Goal: Complete application form: Complete application form

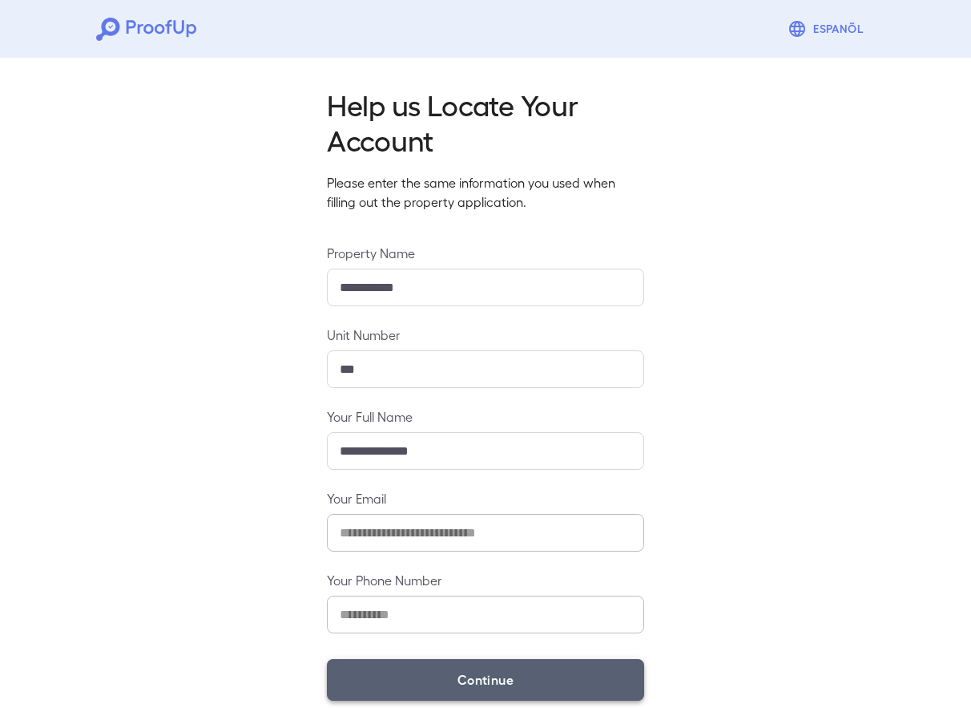
click at [484, 672] on button "Continue" at bounding box center [485, 680] width 317 height 42
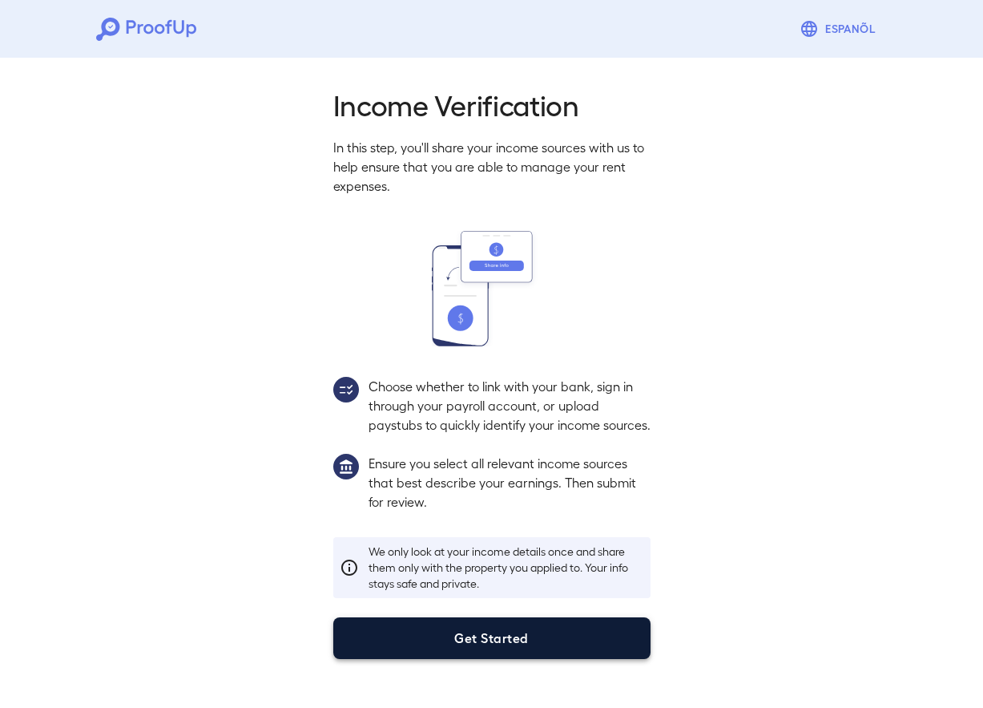
click at [503, 644] on button "Get Started" at bounding box center [491, 638] width 317 height 42
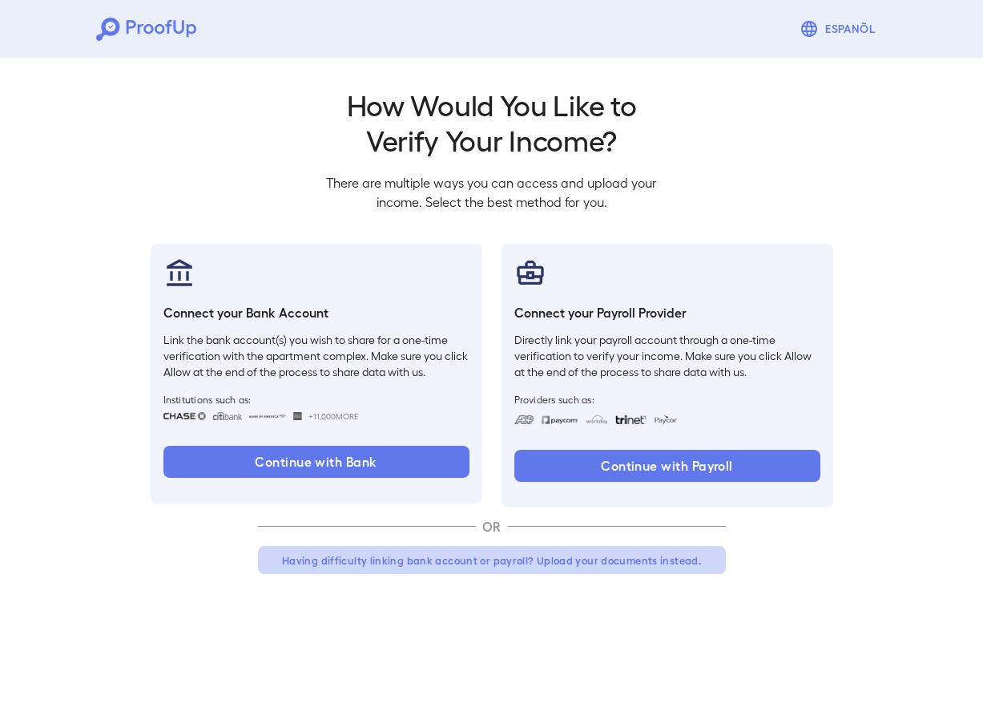
click at [454, 555] on button "Having difficulty linking bank account or payroll? Upload your documents instea…" at bounding box center [492, 560] width 468 height 29
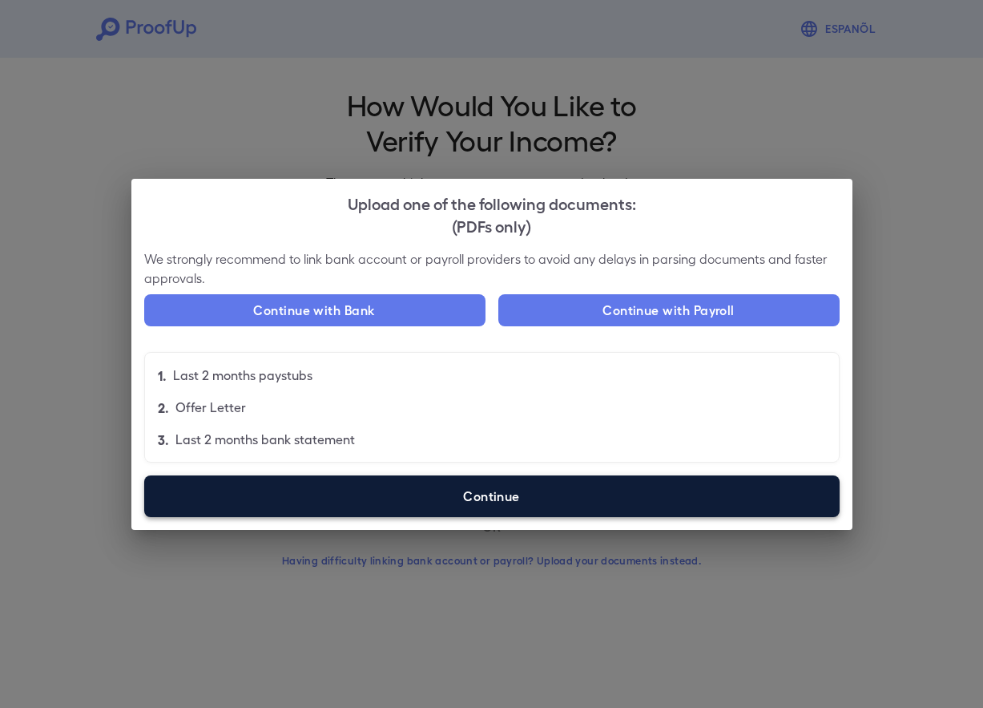
click at [514, 499] on label "Continue" at bounding box center [492, 496] width 696 height 42
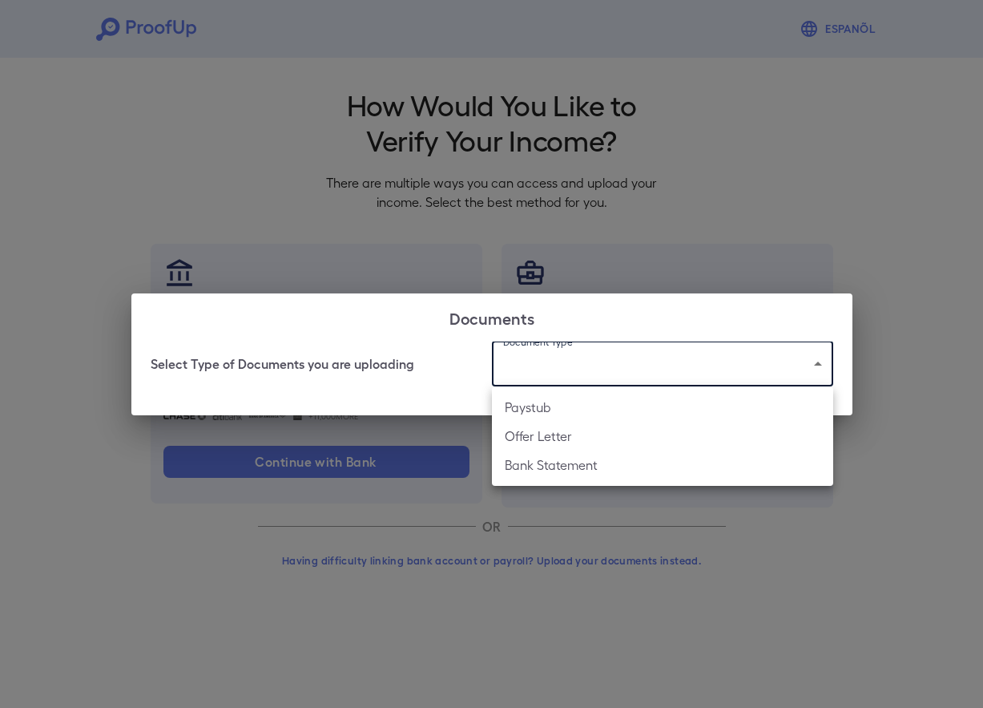
click at [557, 357] on body "Espanõl Go back How Would You Like to Verify Your Income? There are multiple wa…" at bounding box center [491, 306] width 983 height 612
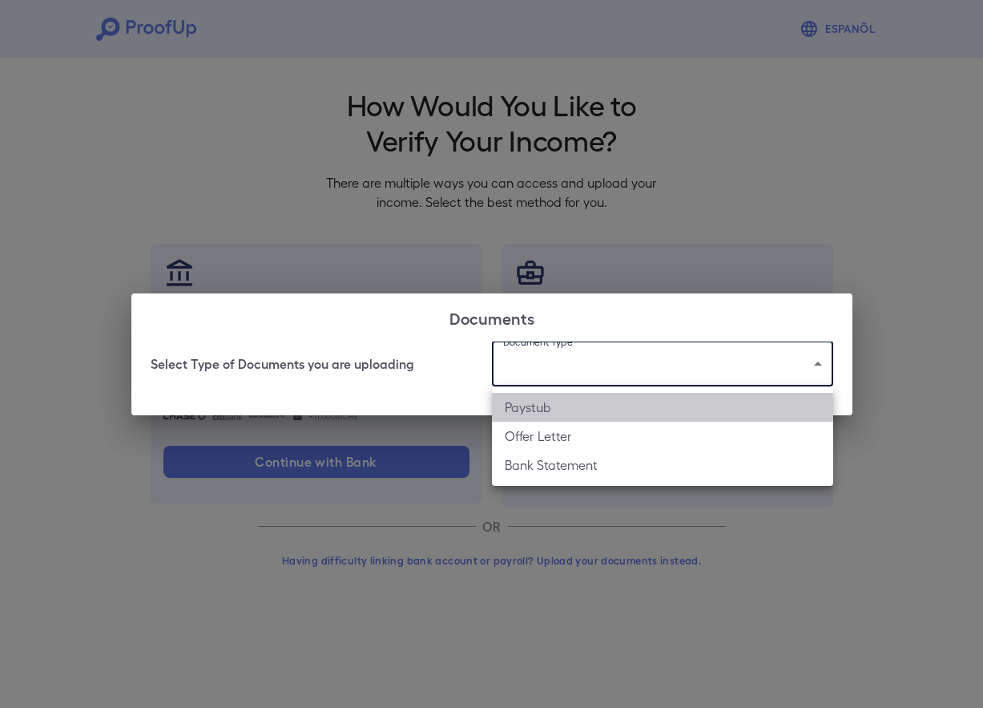
click at [565, 407] on li "Paystub" at bounding box center [662, 407] width 341 height 29
type input "*******"
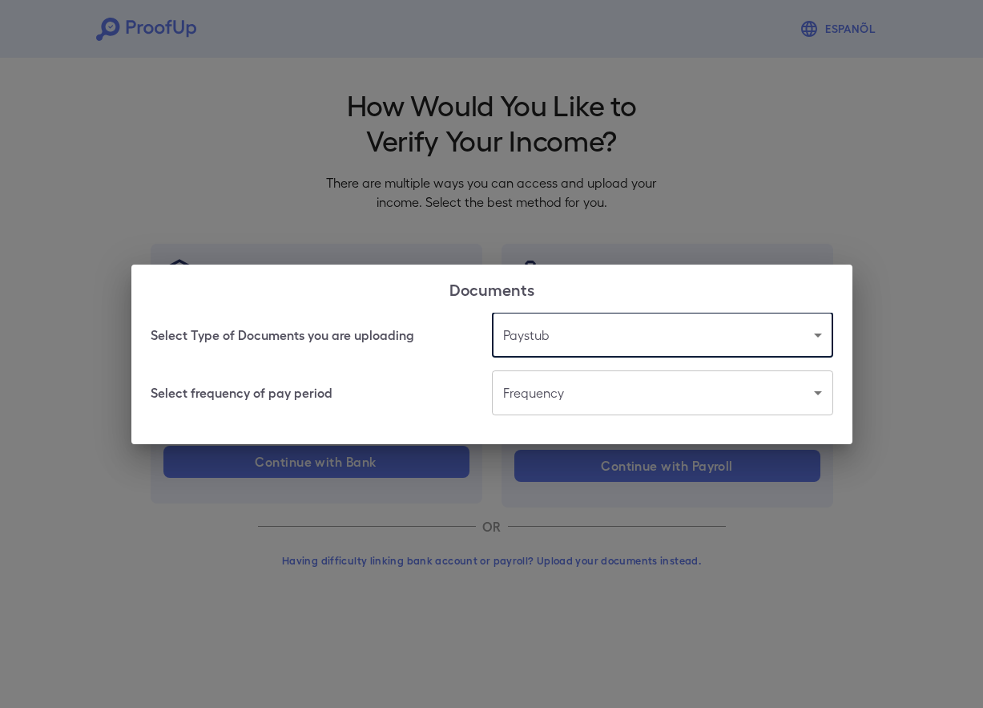
click at [569, 398] on body "Espanõl Go back How Would You Like to Verify Your Income? There are multiple wa…" at bounding box center [491, 306] width 983 height 612
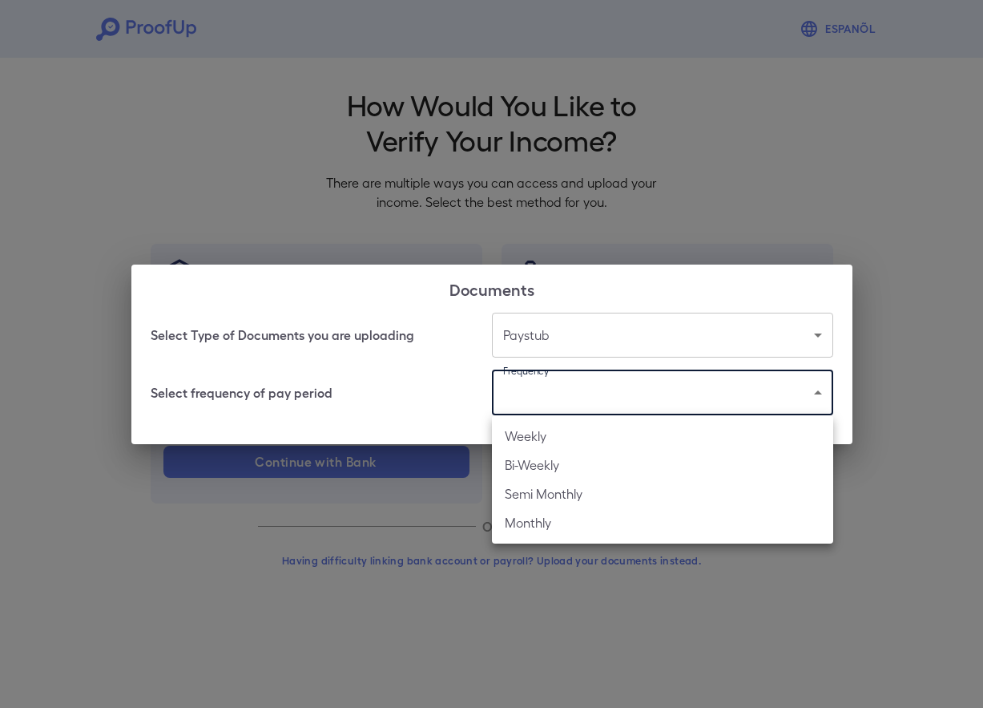
click at [587, 436] on li "Weekly" at bounding box center [662, 436] width 341 height 29
type input "******"
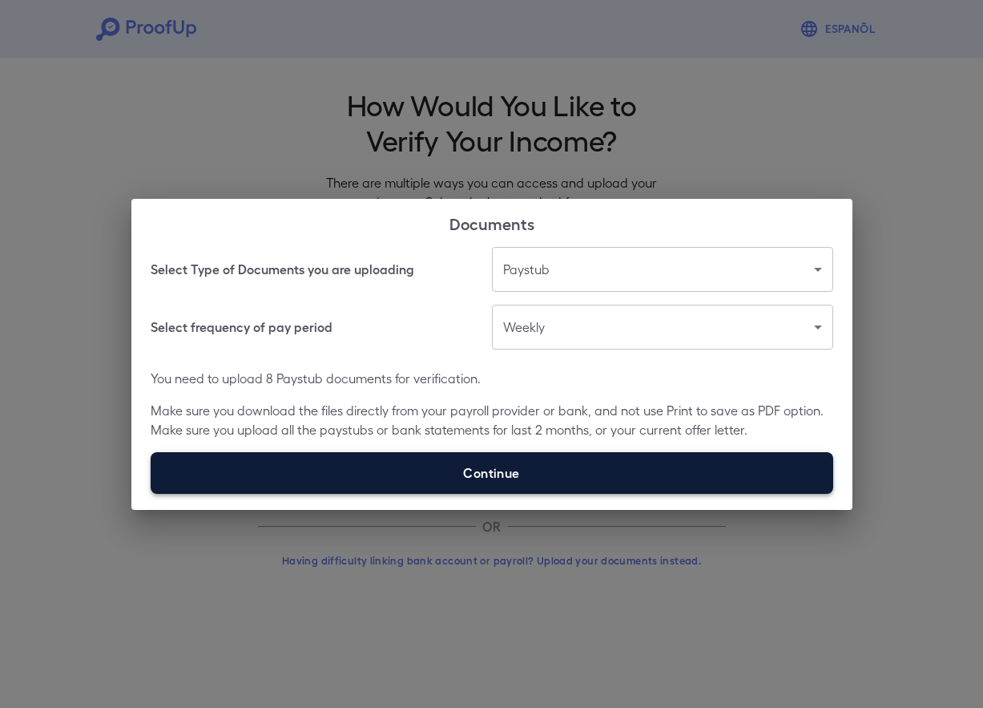
click at [523, 466] on label "Continue" at bounding box center [492, 473] width 683 height 42
click at [151, 493] on input "Continue" at bounding box center [151, 493] width 1 height 1
type input "**********"
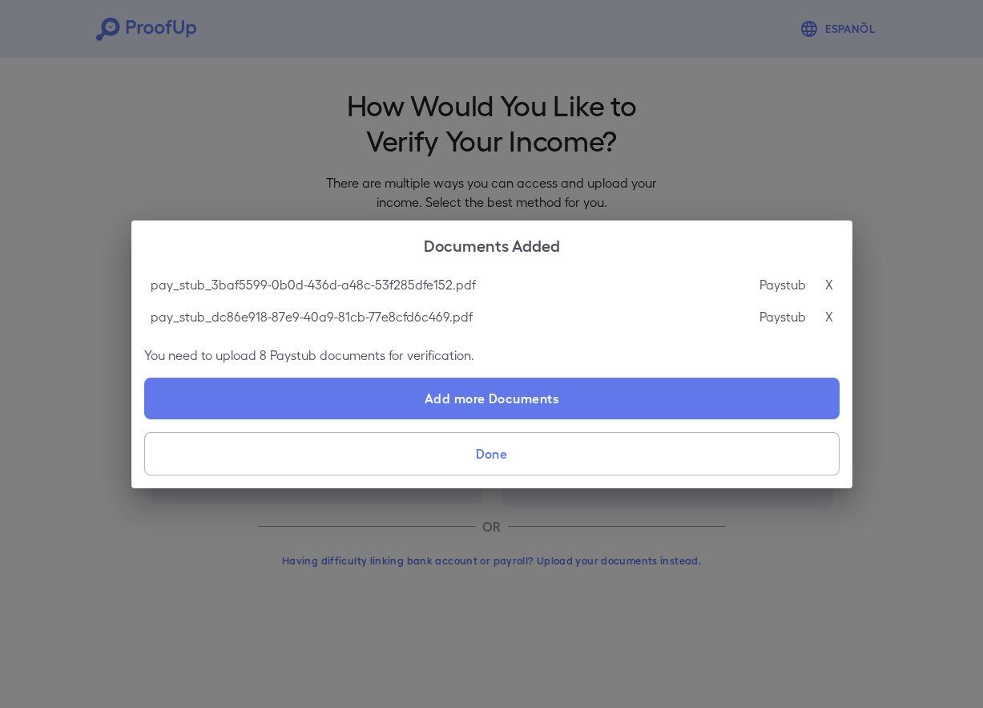
click at [491, 448] on button "Done" at bounding box center [492, 453] width 696 height 43
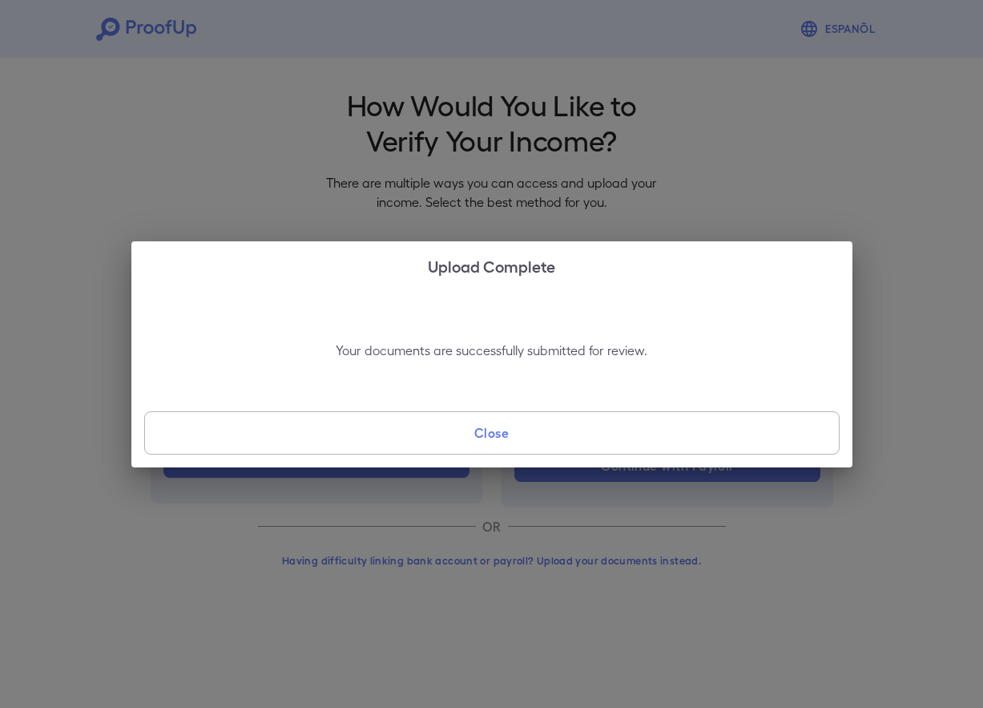
click at [491, 448] on button "Close" at bounding box center [492, 432] width 696 height 43
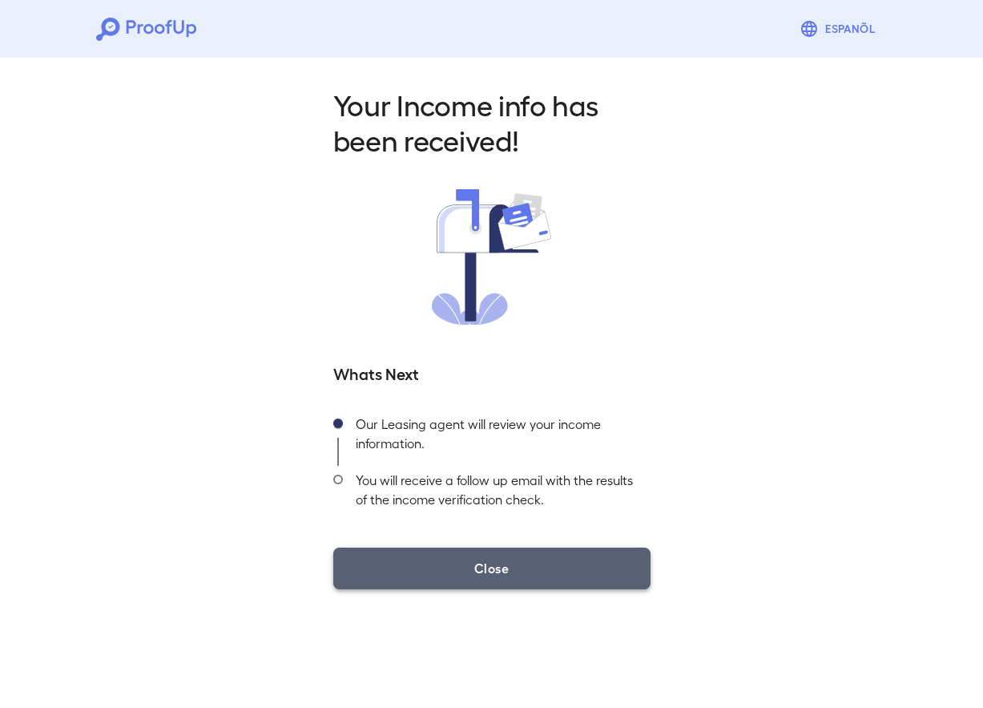
drag, startPoint x: 504, startPoint y: 567, endPoint x: 491, endPoint y: 561, distance: 15.1
click at [492, 558] on button "Close" at bounding box center [491, 568] width 317 height 42
